Goal: Check status: Check status

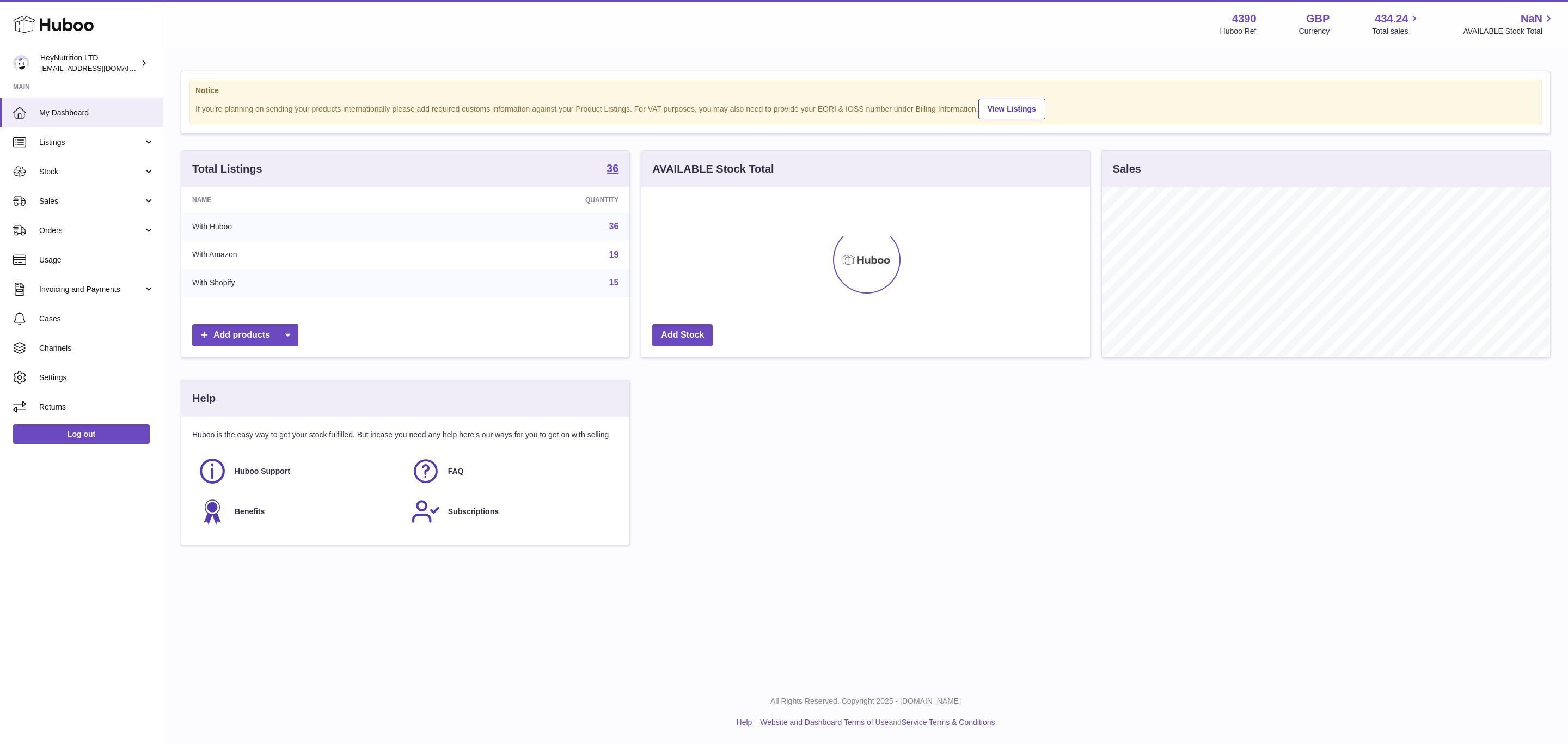
scroll to position [170, 447]
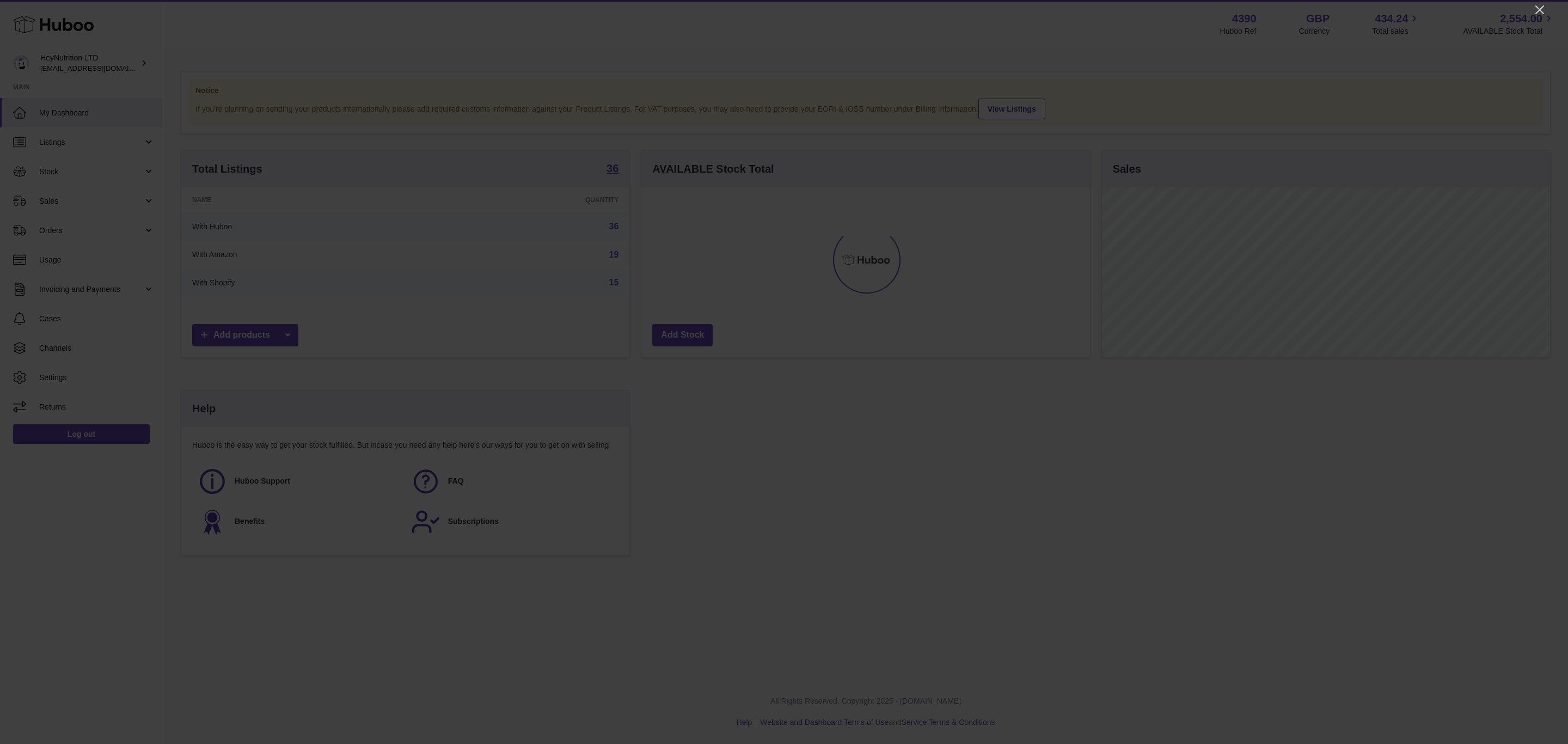
drag, startPoint x: 1534, startPoint y: 8, endPoint x: 1480, endPoint y: 28, distance: 57.6
click at [1534, 7] on icon "Close" at bounding box center [1540, 10] width 13 height 13
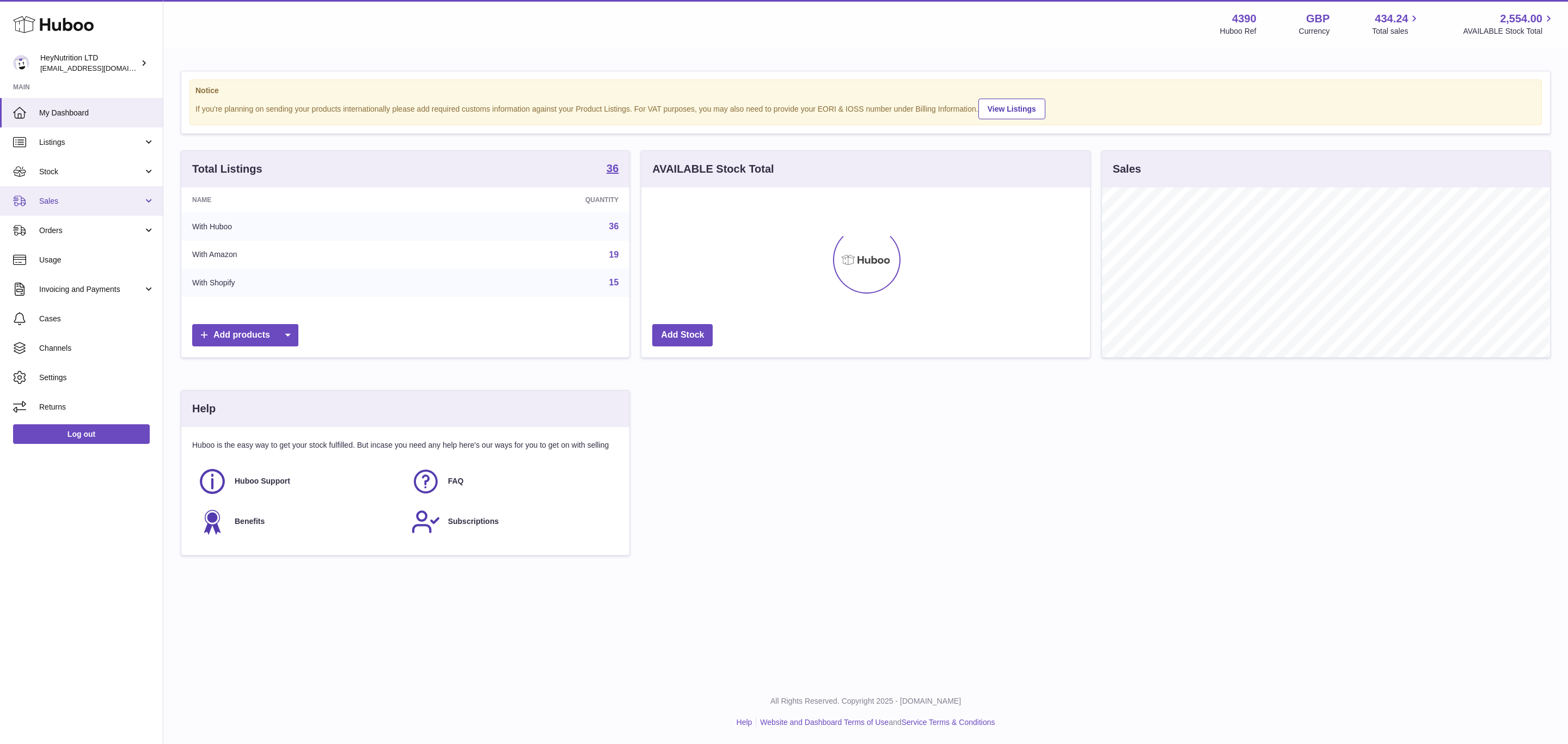
click at [149, 211] on link "Sales" at bounding box center [81, 201] width 163 height 30
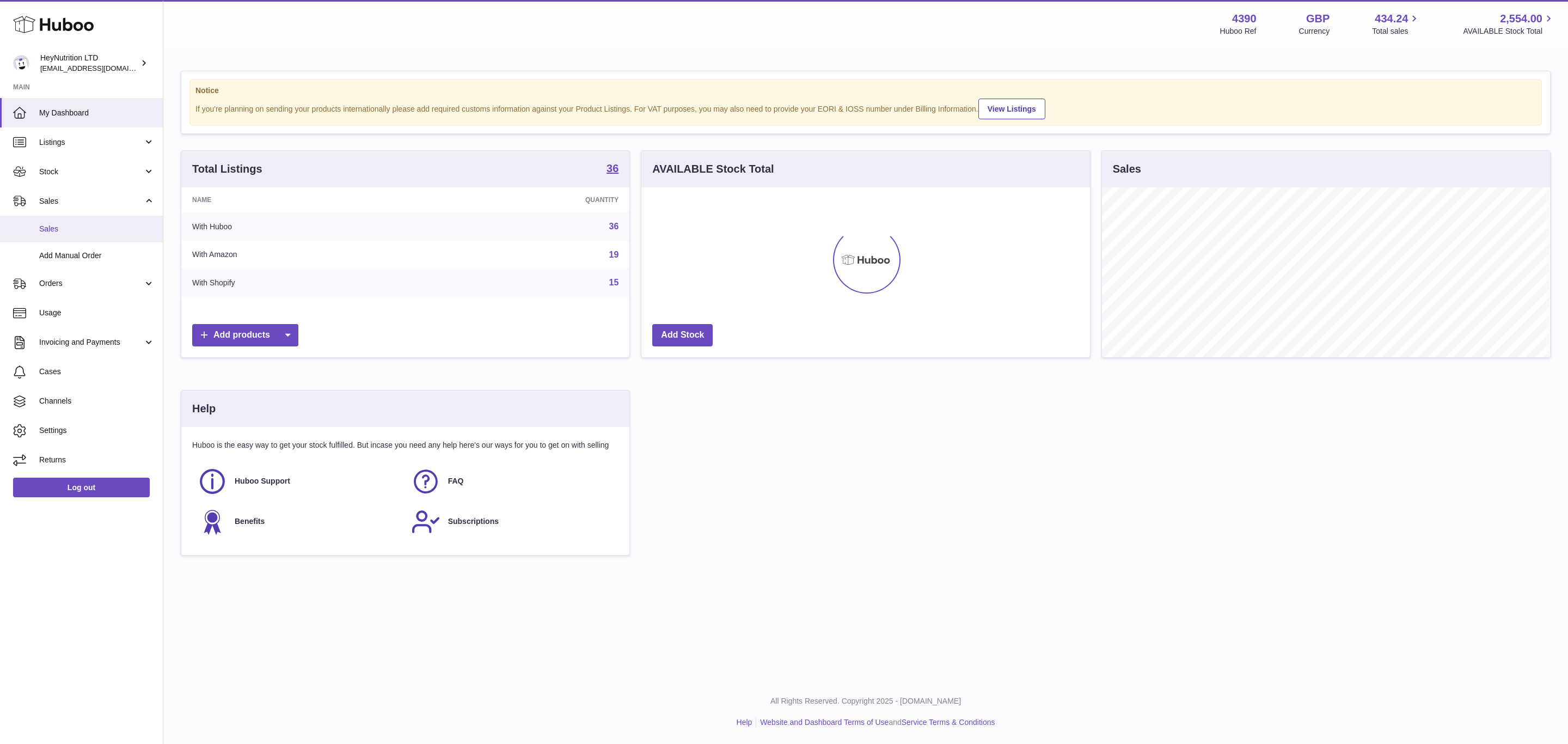
click at [89, 234] on span "Sales" at bounding box center [97, 229] width 116 height 11
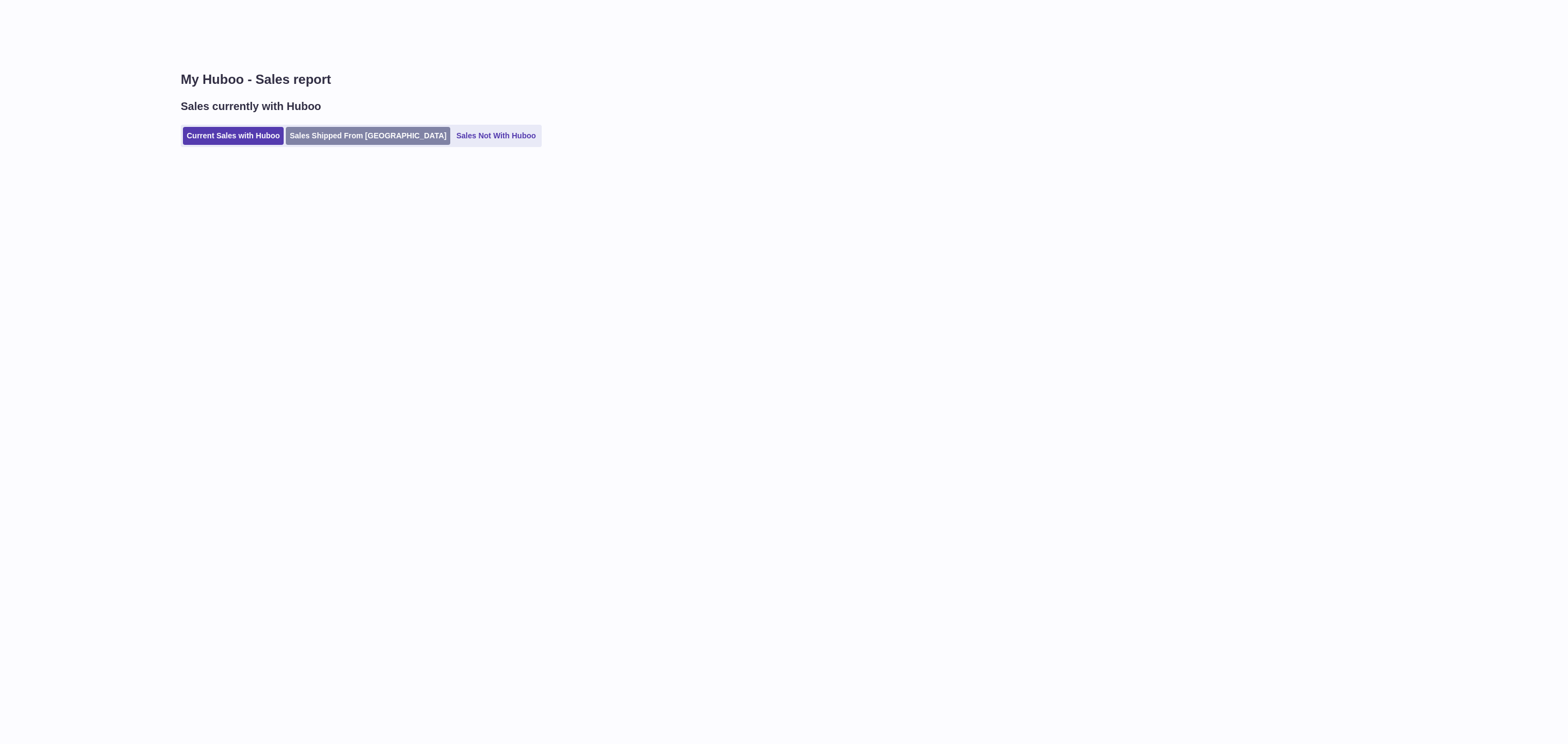
click at [349, 140] on link "Sales Shipped From [GEOGRAPHIC_DATA]" at bounding box center [368, 136] width 164 height 18
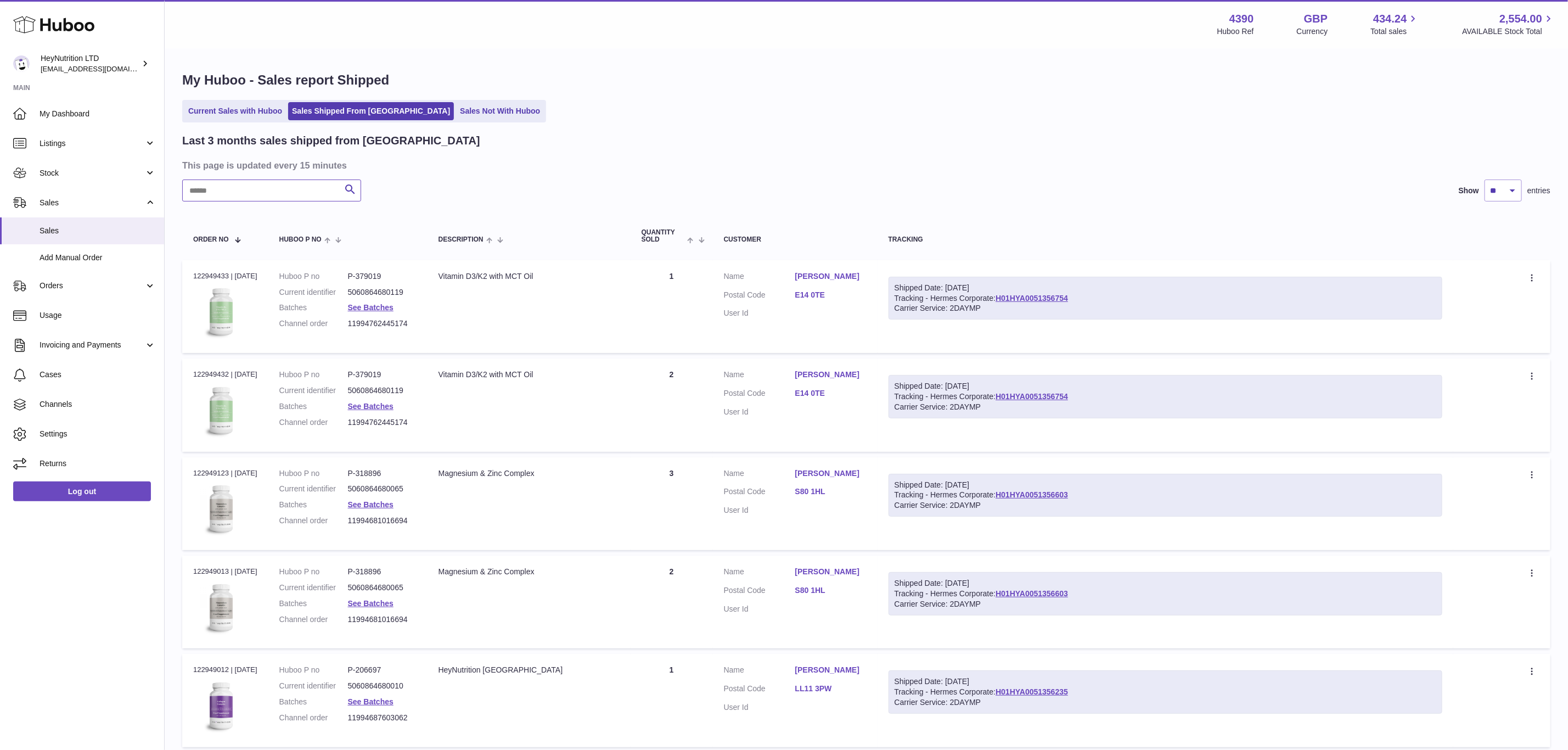
click at [282, 201] on input "text" at bounding box center [272, 190] width 179 height 22
paste input "**********"
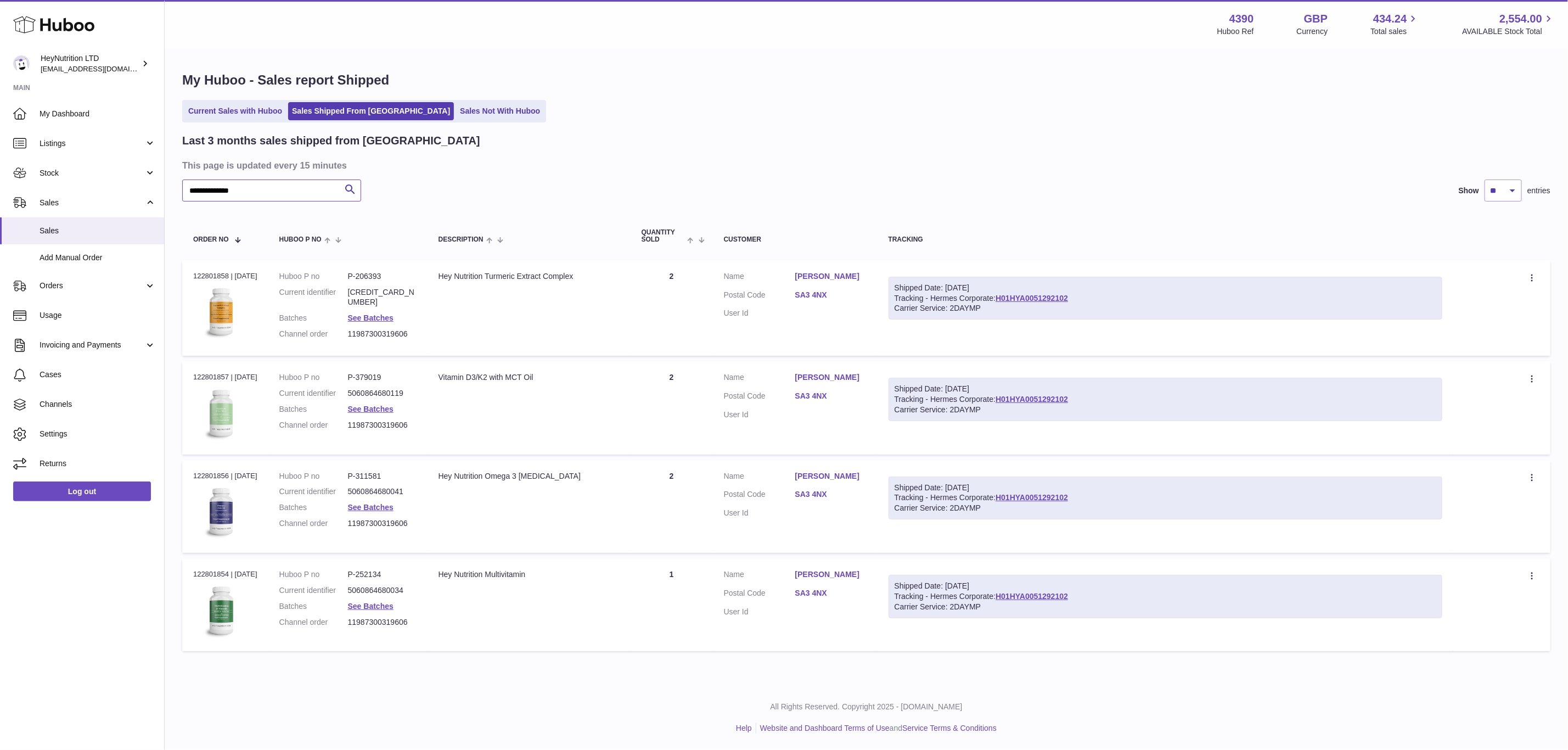
type input "**********"
drag, startPoint x: 435, startPoint y: 417, endPoint x: 613, endPoint y: 417, distance: 178.0
click at [613, 417] on td "Description Vitamin D3/K2 with MCT Oil" at bounding box center [529, 408] width 203 height 93
drag, startPoint x: 1103, startPoint y: 315, endPoint x: 1120, endPoint y: 359, distance: 47.2
click at [1028, 317] on div "Shipped Date: [DATE] Tracking - Hermes Corporate: H01HYA0051292102 Carrier Serv…" at bounding box center [1165, 298] width 554 height 43
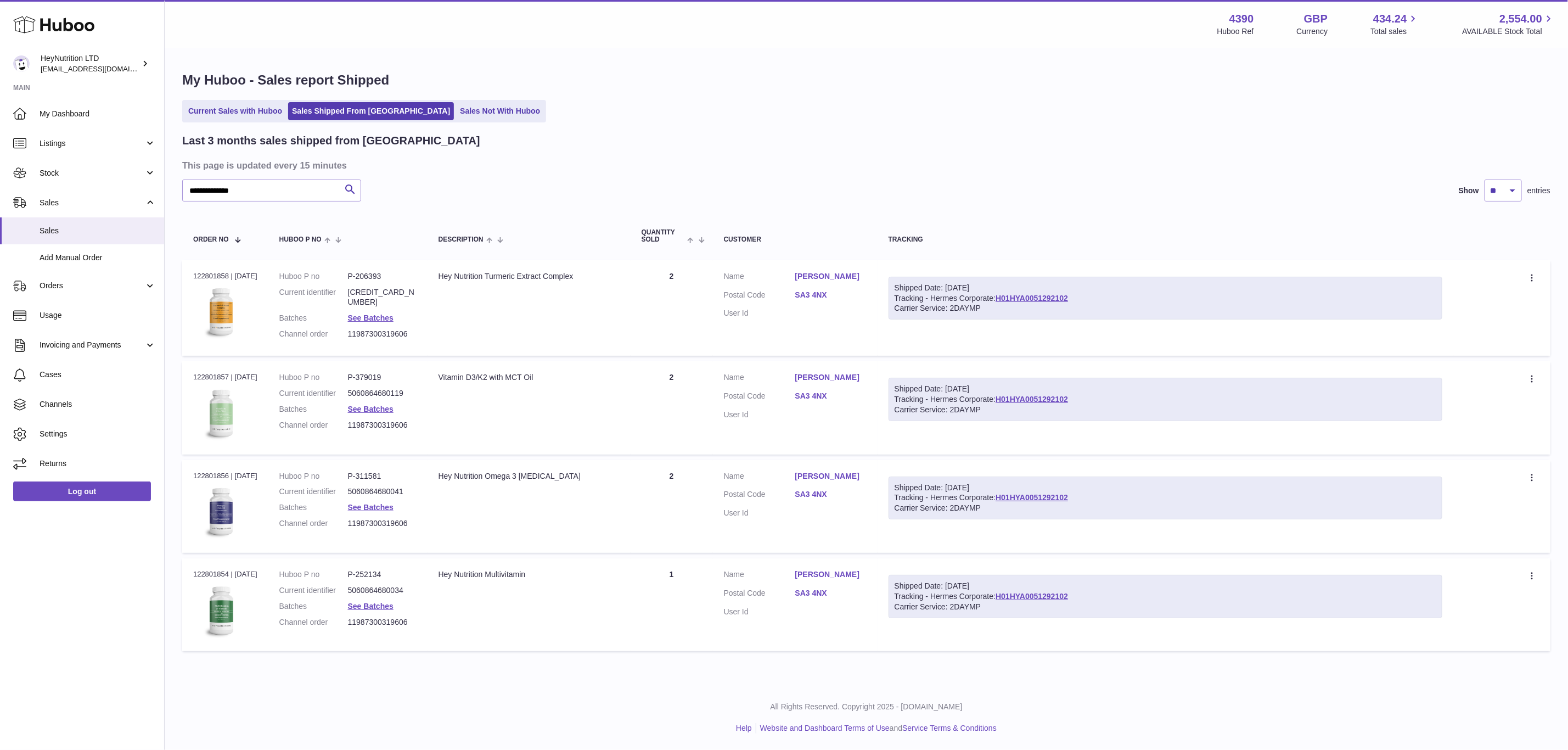
copy link "H01HYA0051292102"
drag, startPoint x: 80, startPoint y: 508, endPoint x: 674, endPoint y: 463, distance: 595.7
click at [79, 501] on link "Log out" at bounding box center [83, 492] width 138 height 20
